Goal: Task Accomplishment & Management: Use online tool/utility

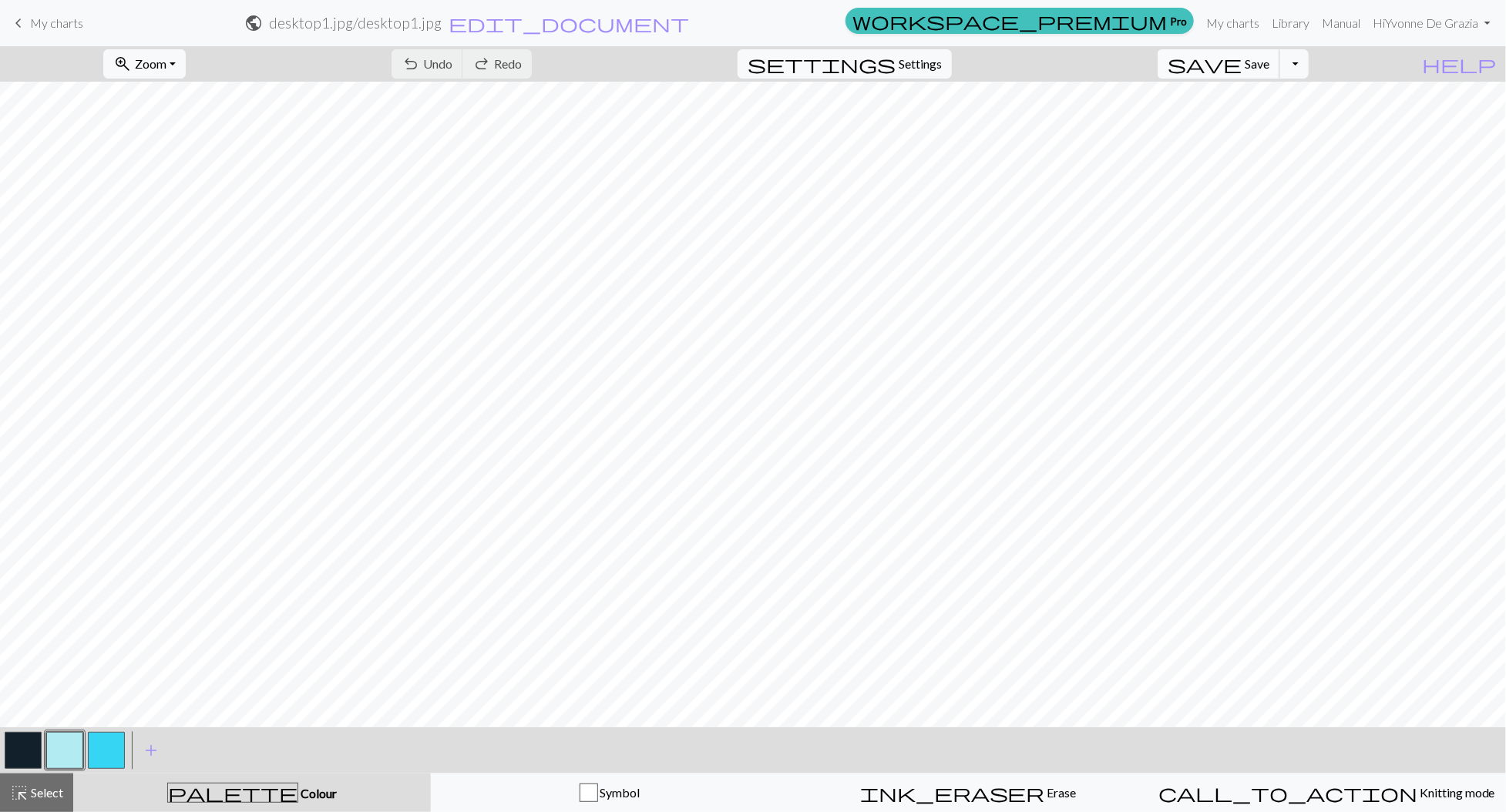
click at [1241, 61] on span "save" at bounding box center [1204, 64] width 74 height 21
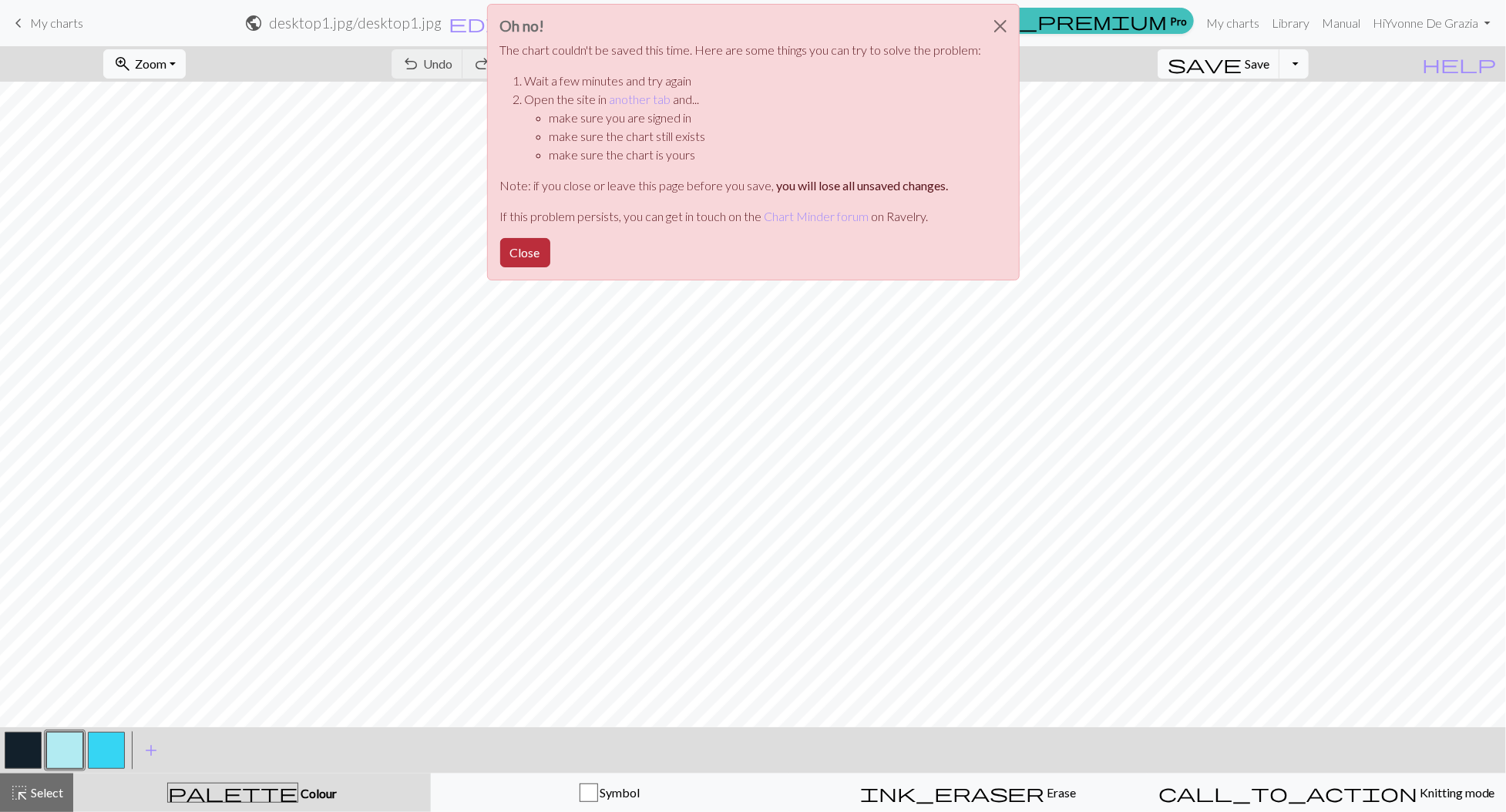
click at [524, 248] on button "Close" at bounding box center [525, 252] width 50 height 29
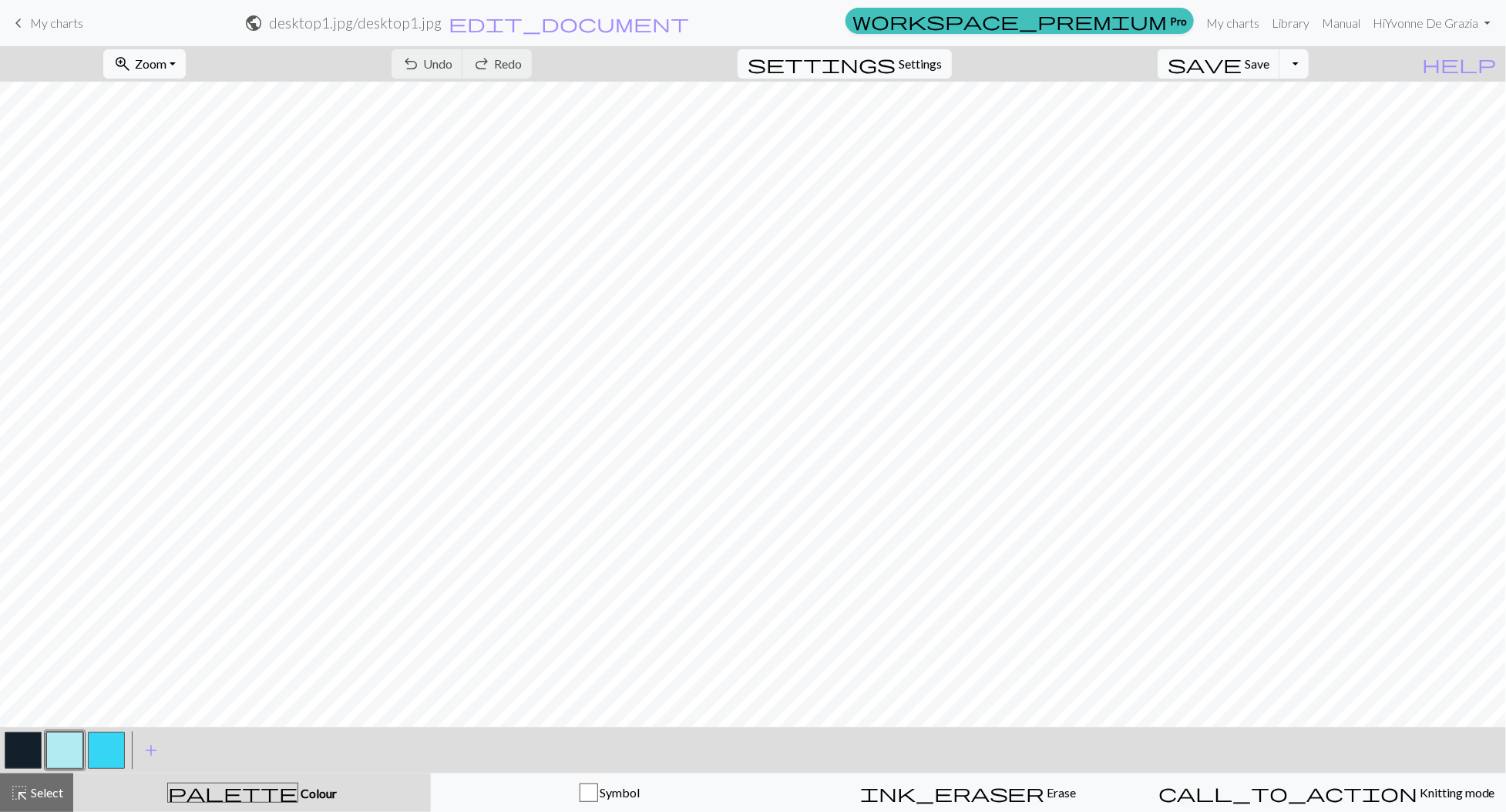
click at [43, 21] on span "My charts" at bounding box center [56, 23] width 53 height 15
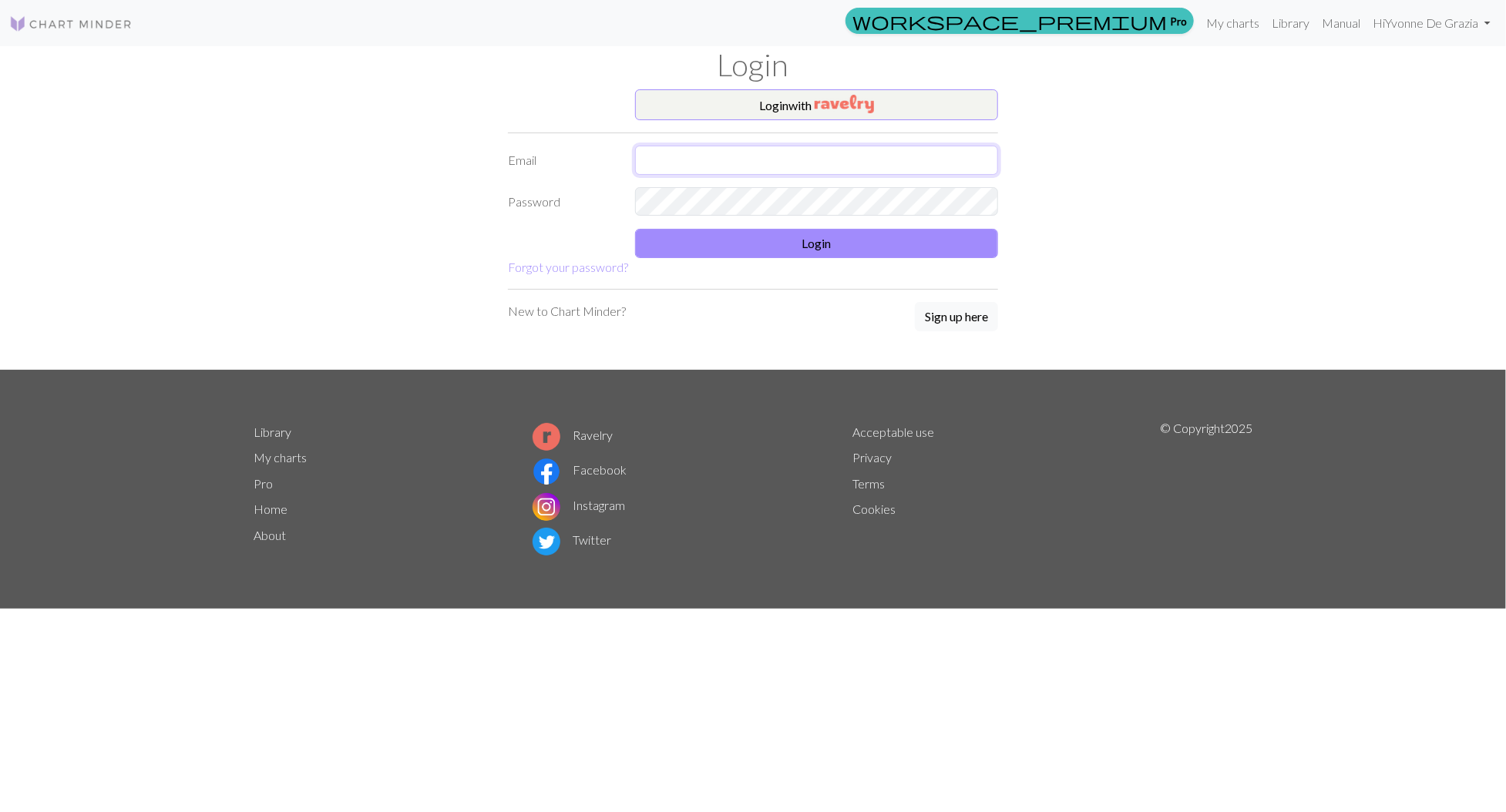
type input "yvonnedegrazia@gmail.com"
click at [644, 149] on input "yvonnedegrazia@gmail.com" at bounding box center [816, 160] width 363 height 29
click at [680, 239] on button "Login" at bounding box center [816, 244] width 363 height 29
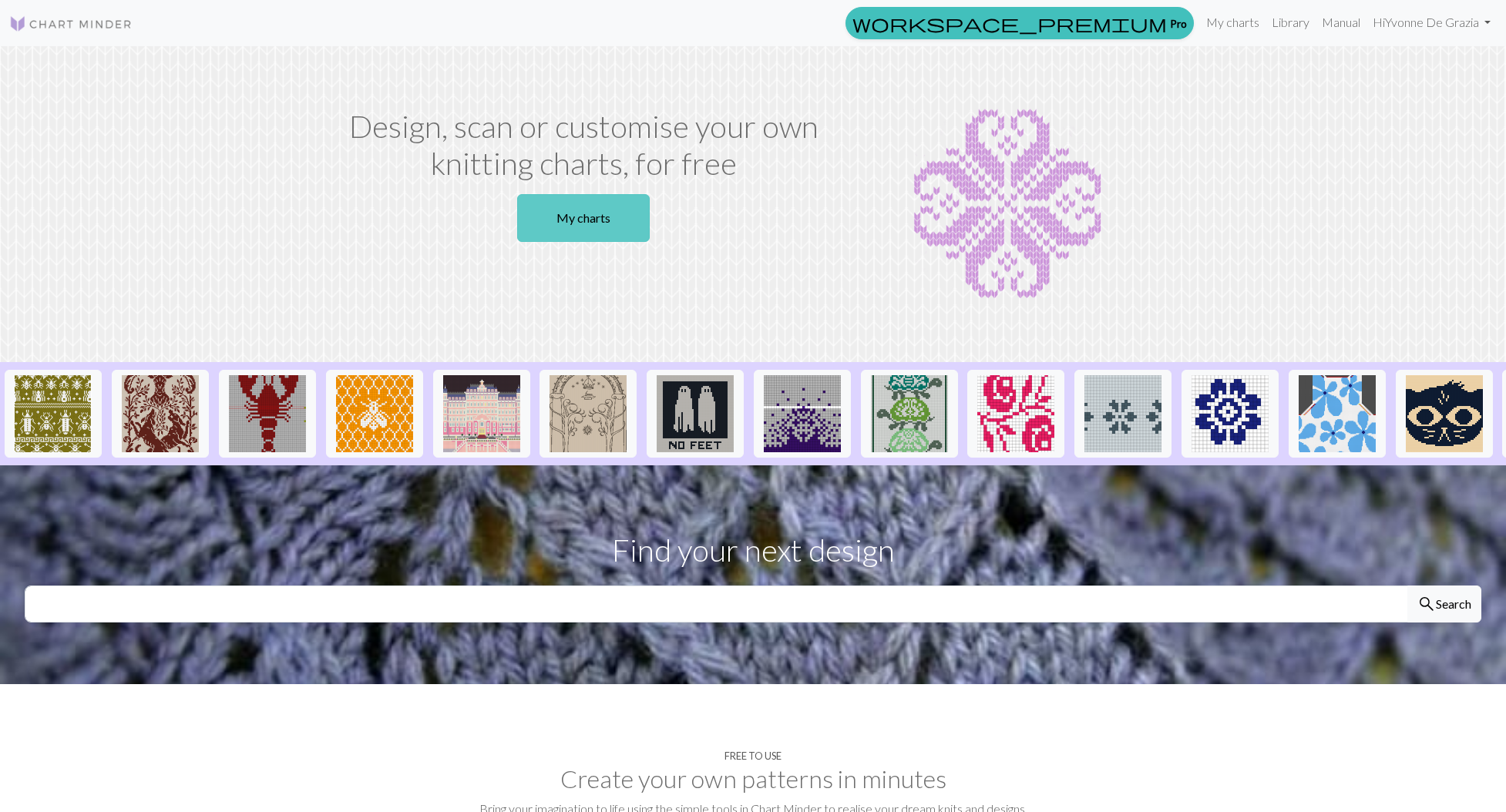
click at [561, 219] on link "My charts" at bounding box center [583, 217] width 133 height 48
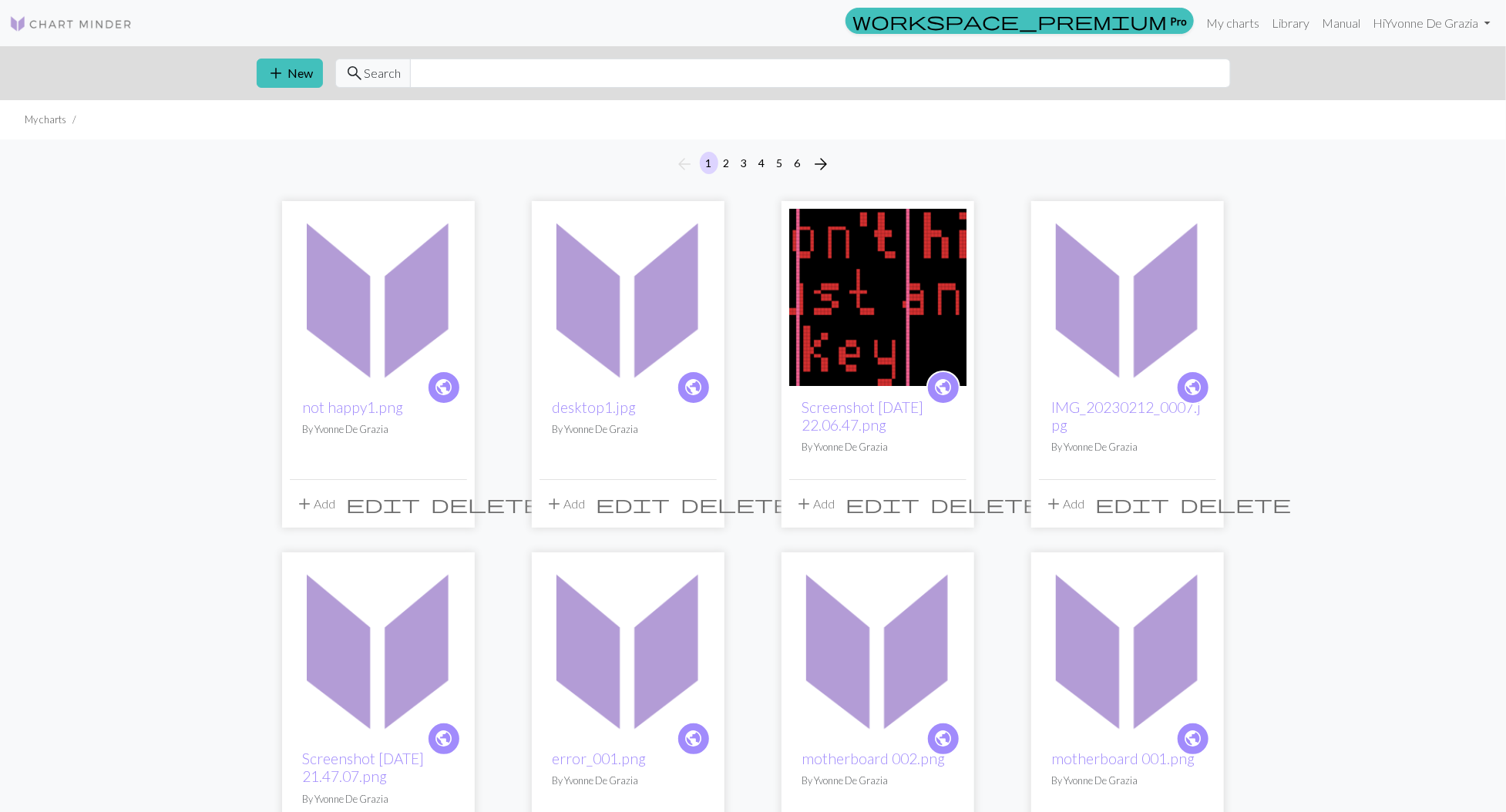
click at [596, 351] on img at bounding box center [628, 296] width 177 height 177
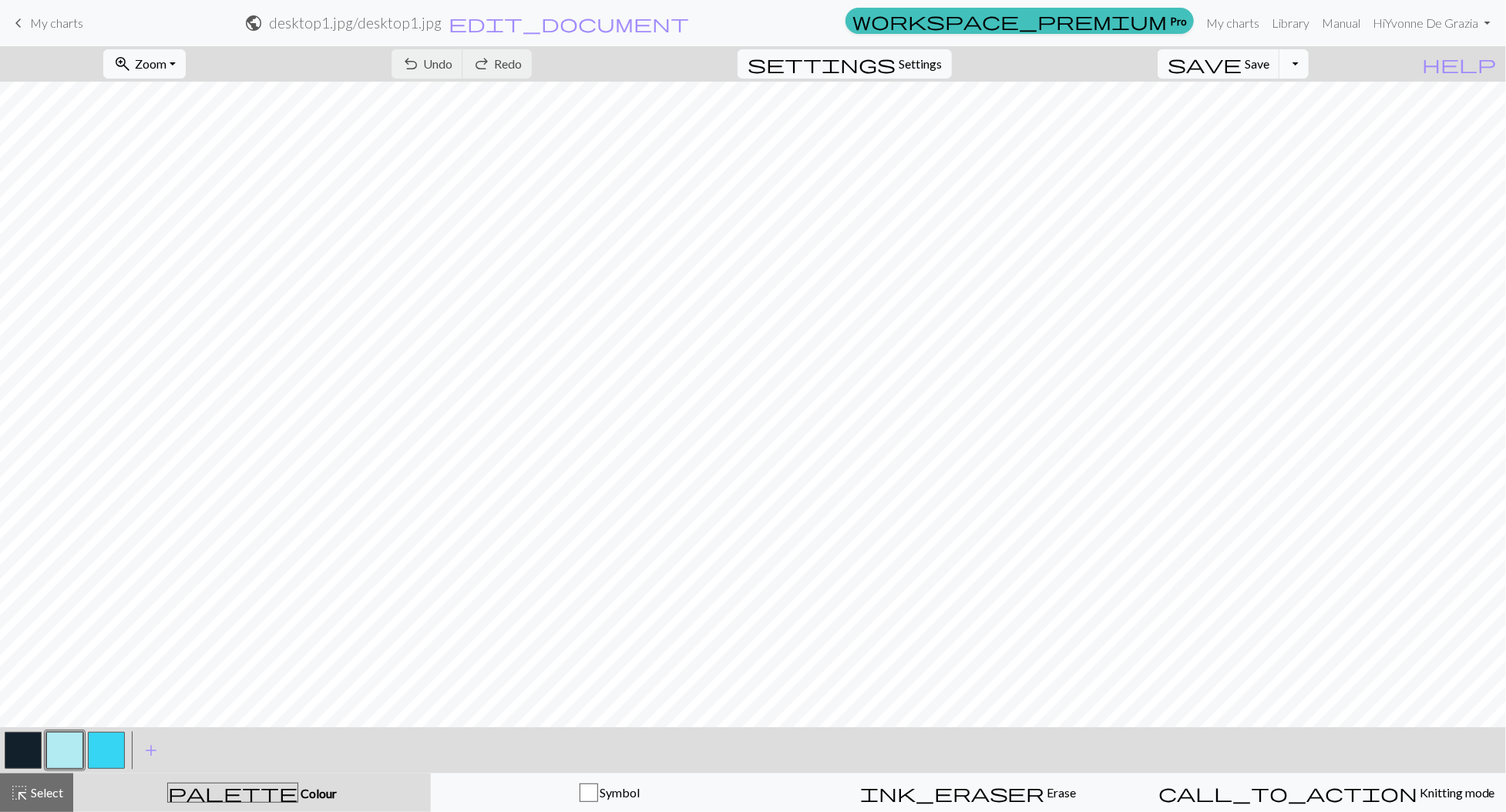
click at [1309, 74] on button "Toggle Dropdown" at bounding box center [1294, 64] width 29 height 29
click at [1284, 121] on button "save_alt Download" at bounding box center [1181, 121] width 254 height 24
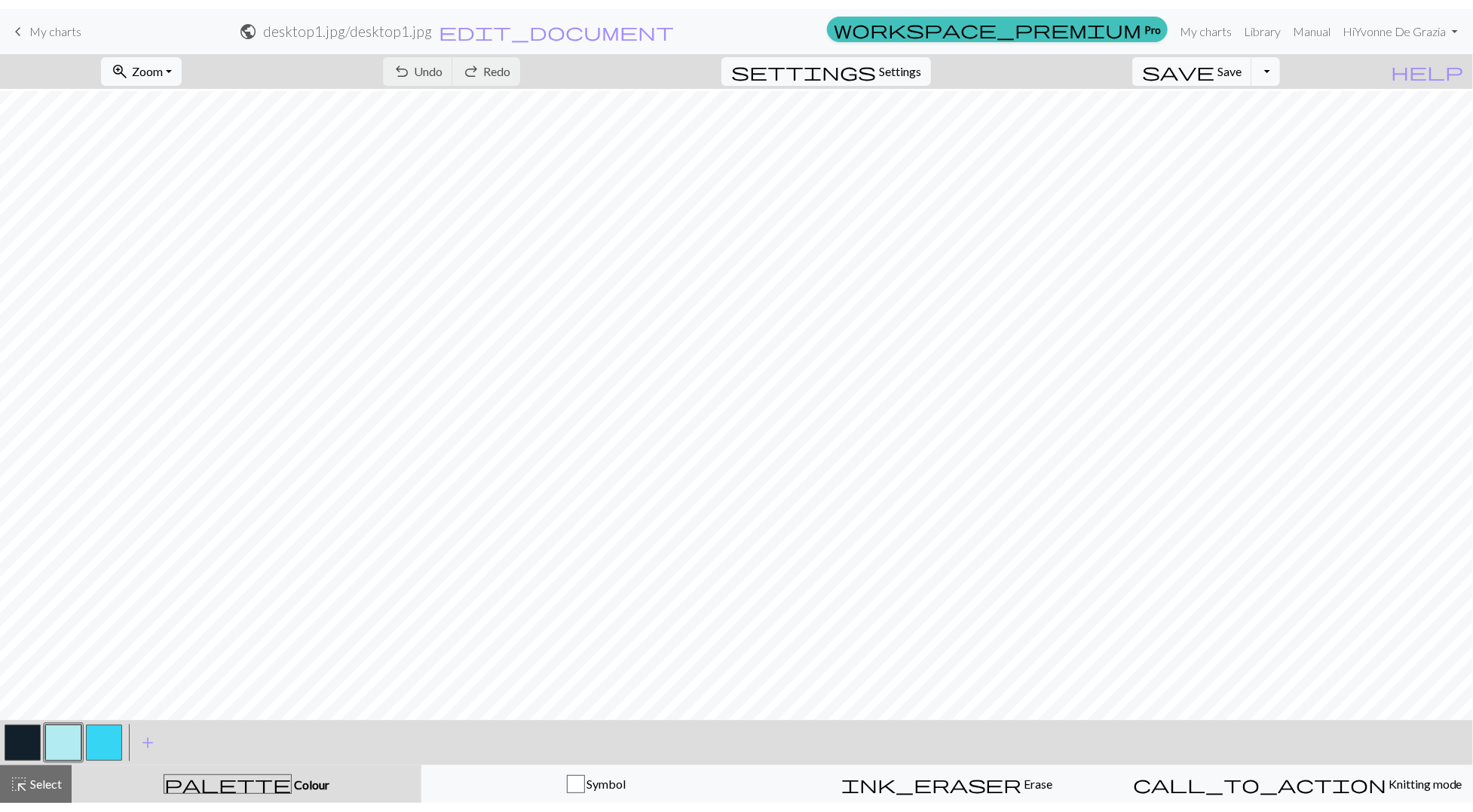
scroll to position [27, 0]
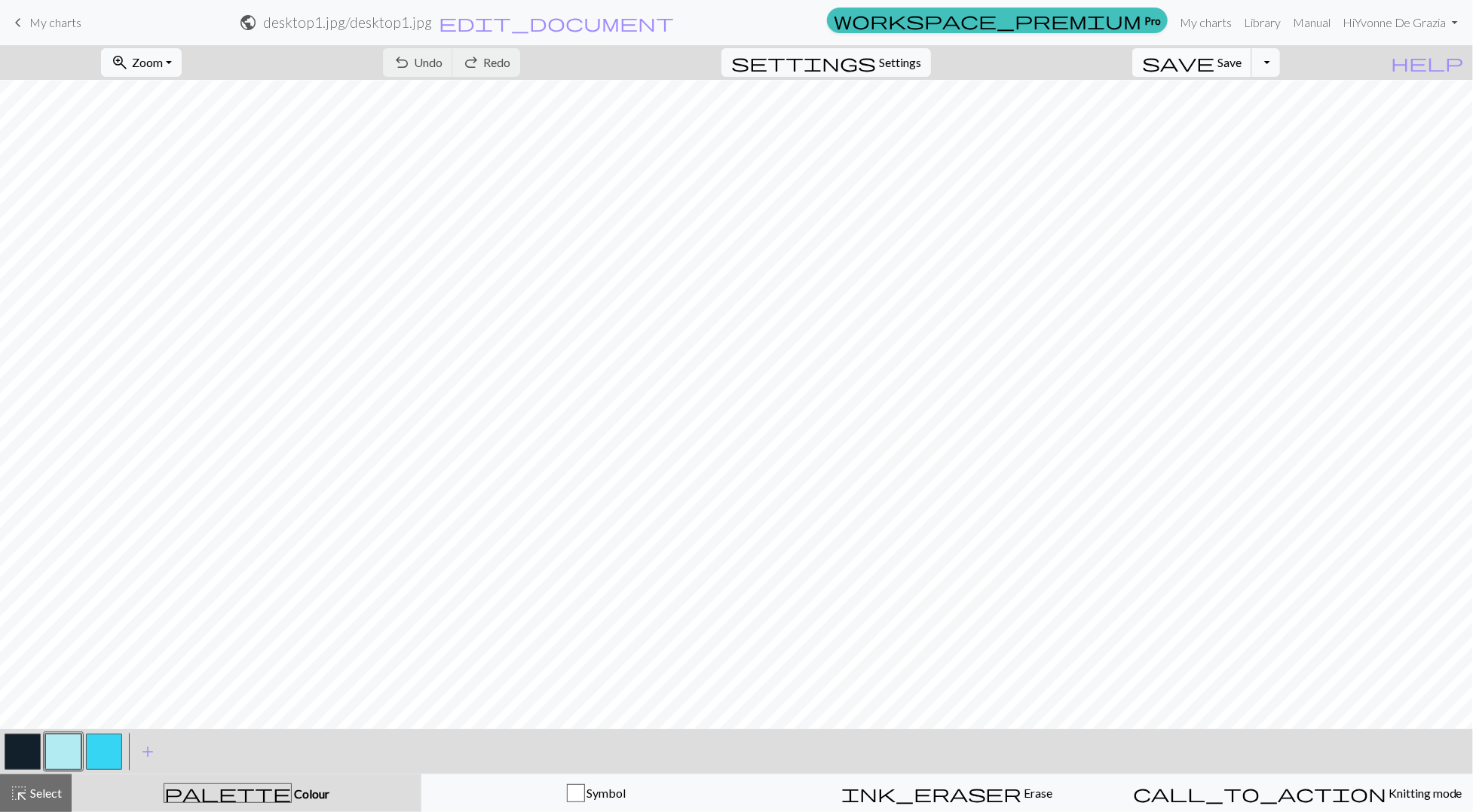
click at [1214, 60] on span "save" at bounding box center [1178, 62] width 73 height 21
click at [1280, 69] on button "Toggle Dropdown" at bounding box center [1266, 63] width 29 height 29
click at [1256, 112] on button "save_alt Download" at bounding box center [1155, 119] width 249 height 24
